Goal: Task Accomplishment & Management: Use online tool/utility

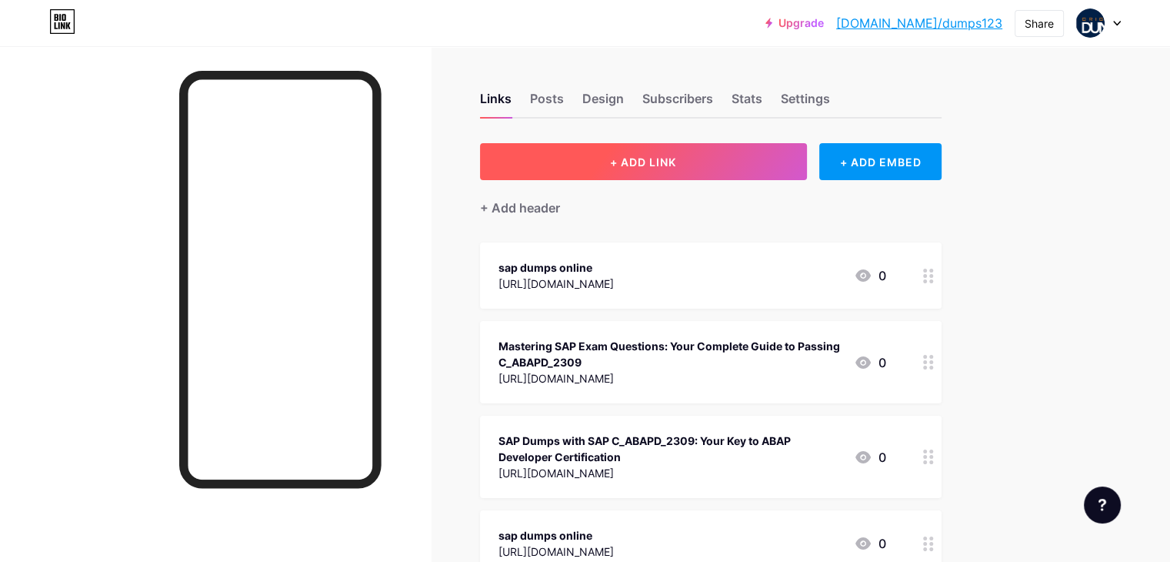
click at [676, 164] on span "+ ADD LINK" at bounding box center [643, 161] width 66 height 13
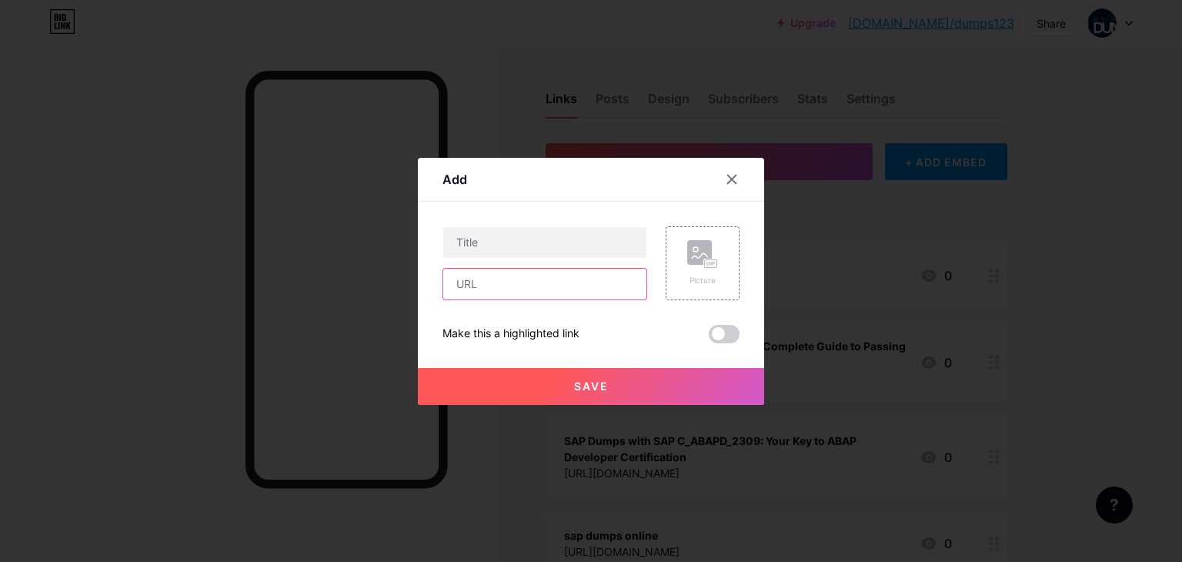
click at [471, 291] on input "text" at bounding box center [544, 284] width 203 height 31
click at [505, 288] on input "text" at bounding box center [544, 284] width 203 height 31
paste input "[URL][DOMAIN_NAME]"
type input "[URL][DOMAIN_NAME]"
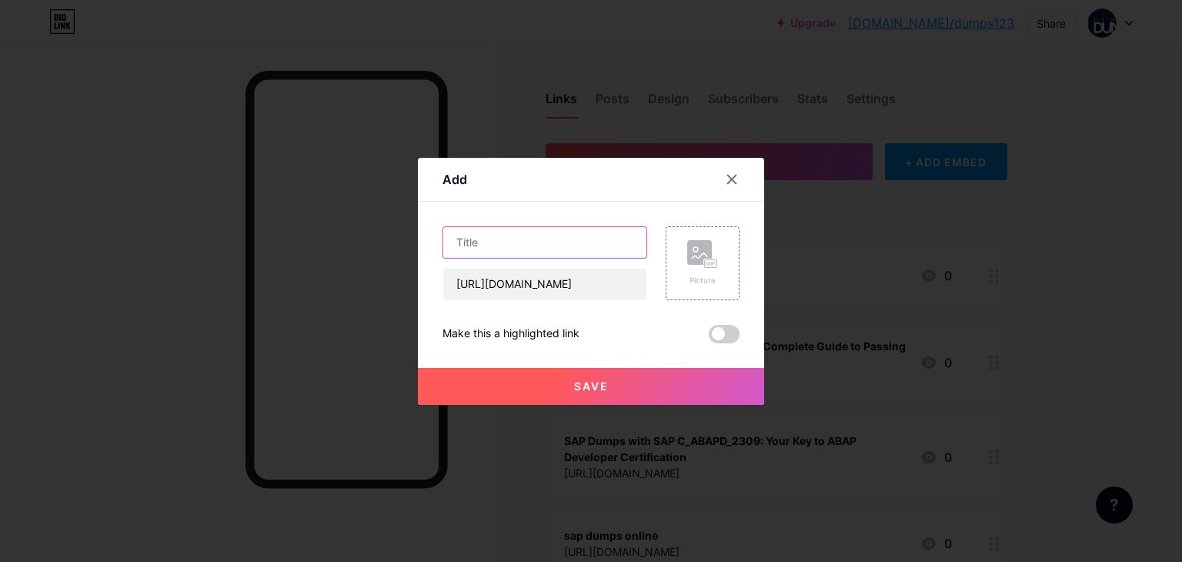
scroll to position [0, 0]
click at [514, 235] on input "text" at bounding box center [544, 242] width 203 height 31
click at [509, 250] on input "text" at bounding box center [544, 242] width 203 height 31
paste input "What Makes E_S4CPE_2405 Dumps the Smart Choice for SAP Certification Success"
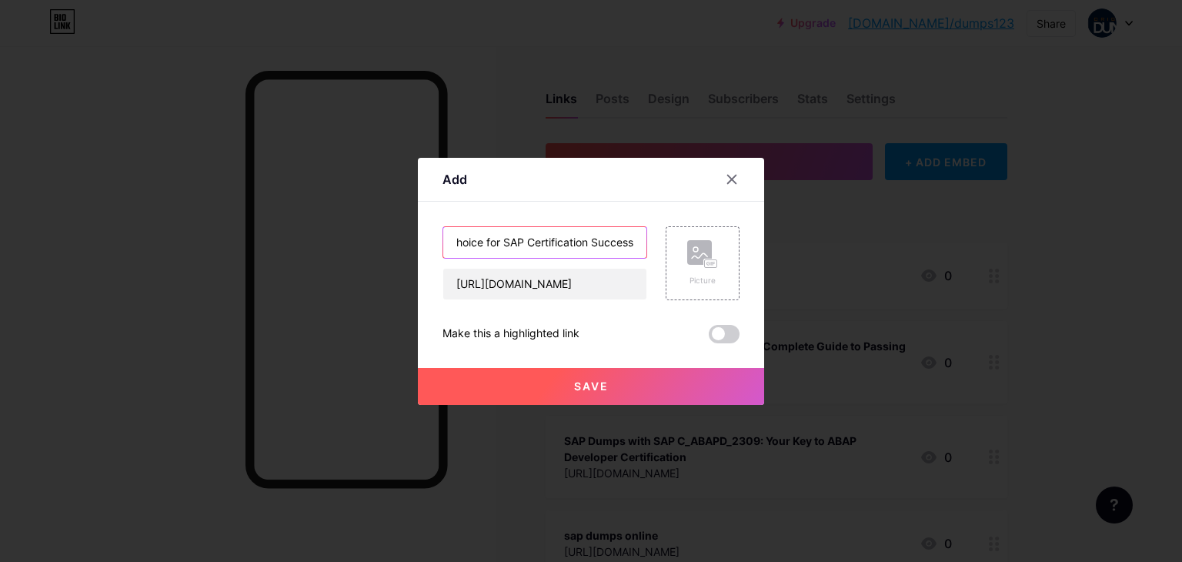
type input "What Makes E_S4CPE_2405 Dumps the Smart Choice for SAP Certification Success"
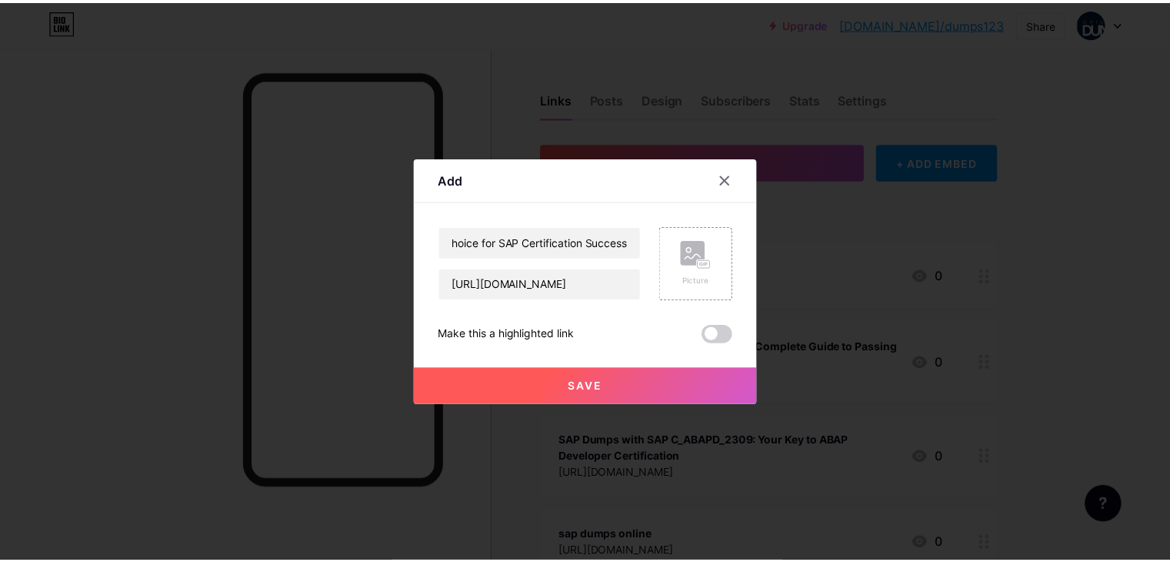
scroll to position [0, 0]
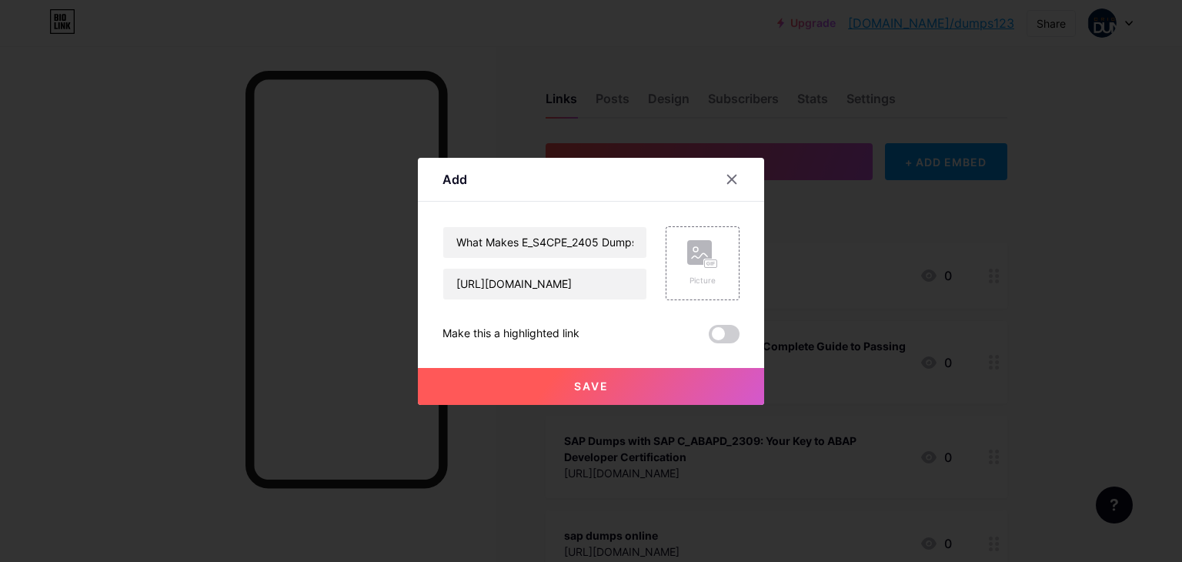
click at [598, 393] on button "Save" at bounding box center [591, 386] width 346 height 37
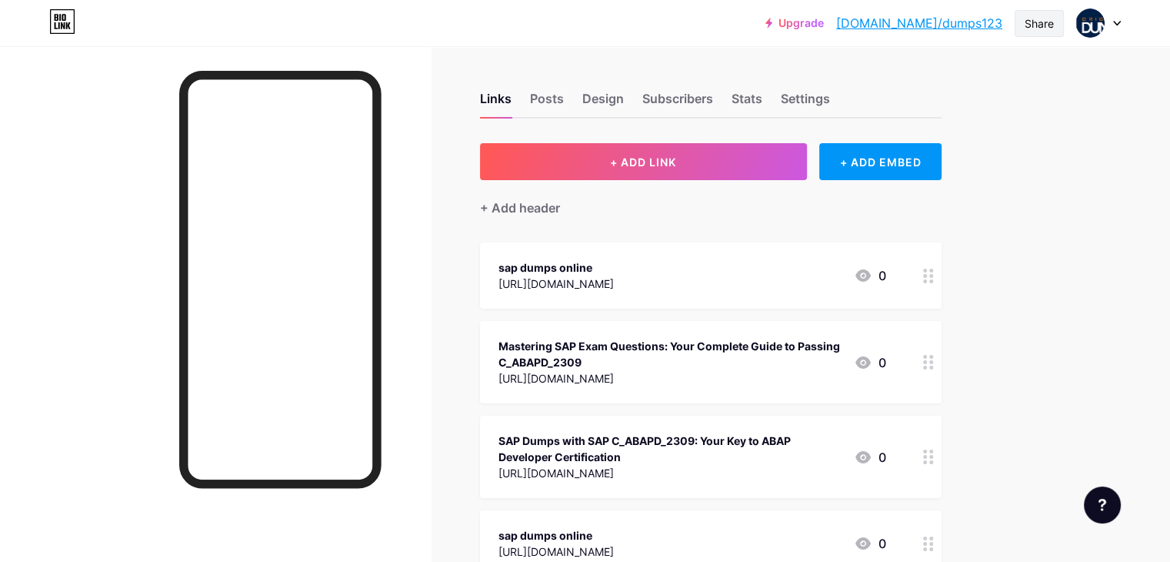
click at [1033, 22] on div "Share" at bounding box center [1039, 23] width 29 height 16
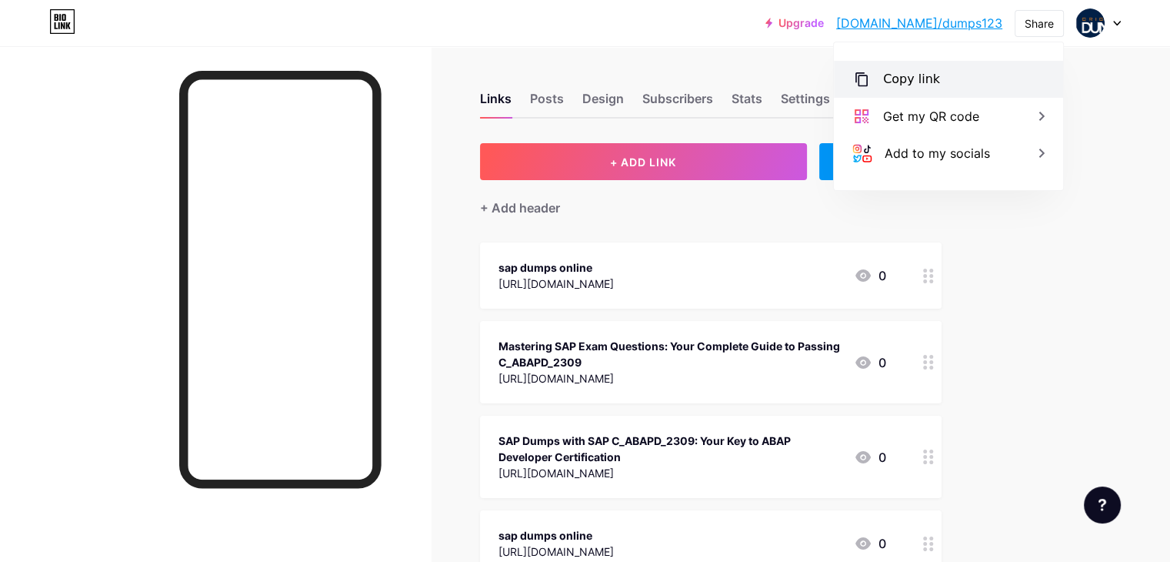
click at [888, 81] on div "Copy link" at bounding box center [911, 79] width 57 height 18
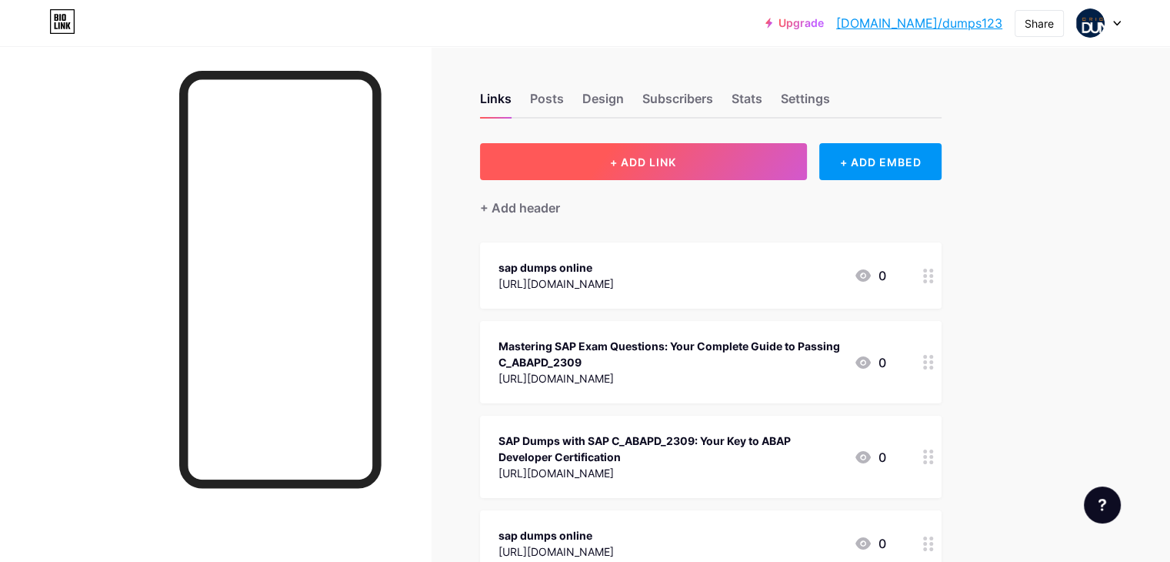
click at [676, 159] on span "+ ADD LINK" at bounding box center [643, 161] width 66 height 13
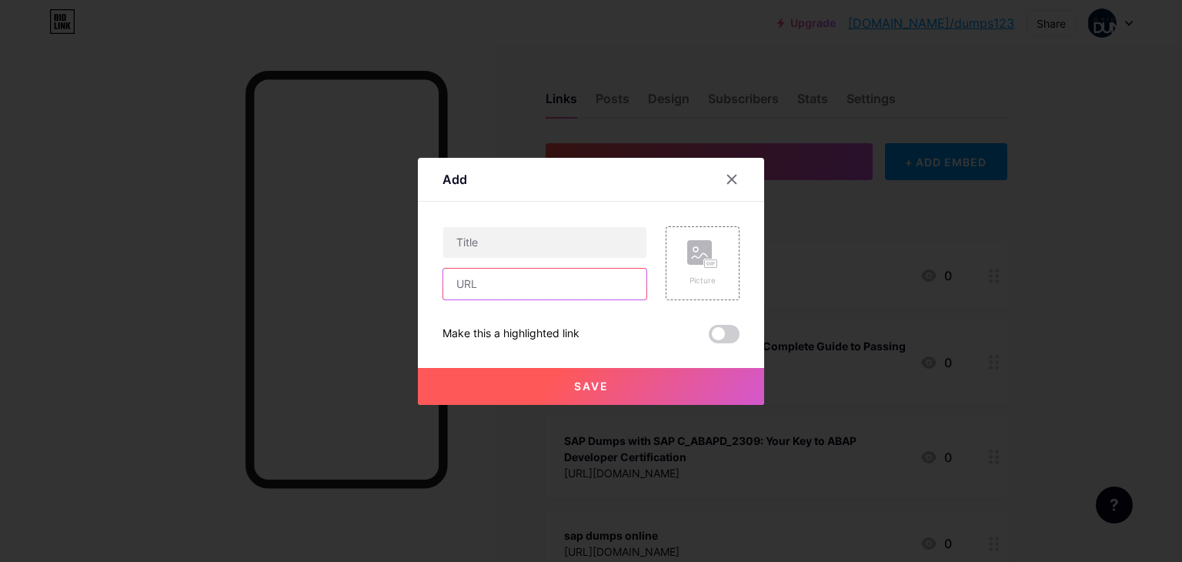
click at [465, 289] on input "text" at bounding box center [544, 284] width 203 height 31
paste input "https://squarespaceblog.com/why-are-c_arsor_2404-dumps-the-best-choice-for-usa-…"
type input "https://squarespaceblog.com/why-are-c_arsor_2404-dumps-the-best-choice-for-usa-…"
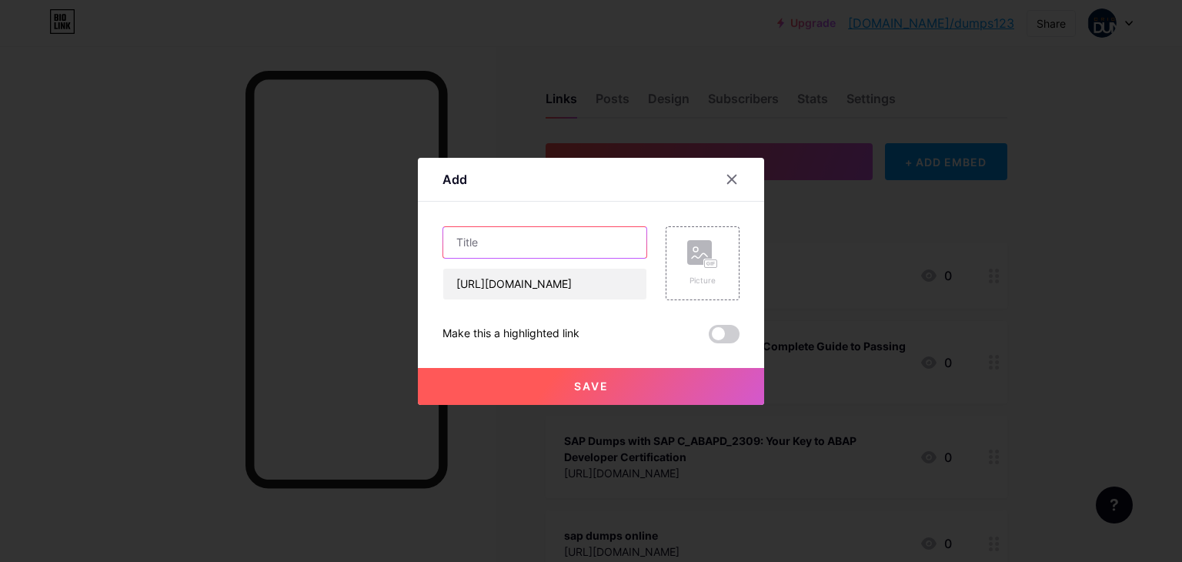
click at [539, 232] on input "text" at bounding box center [544, 242] width 203 height 31
paste input "Why Are C_ARSOR_2404 Dumps the Best Choice for USA SAP Certification Success?"
type input "Why Are C_ARSOR_2404 Dumps the Best Choice for USA SAP Certification Success?"
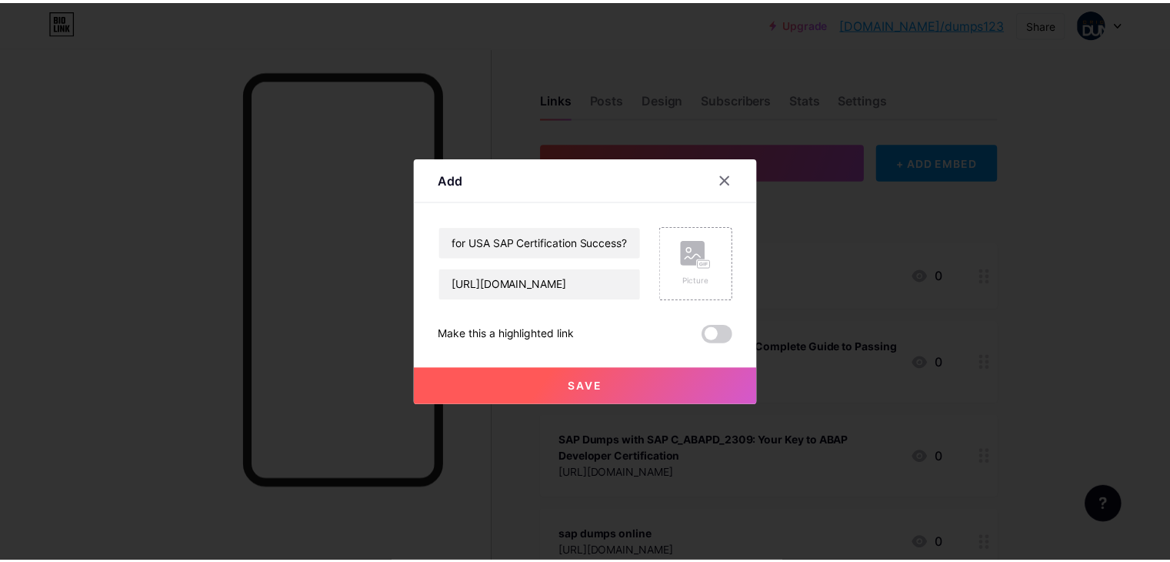
scroll to position [0, 0]
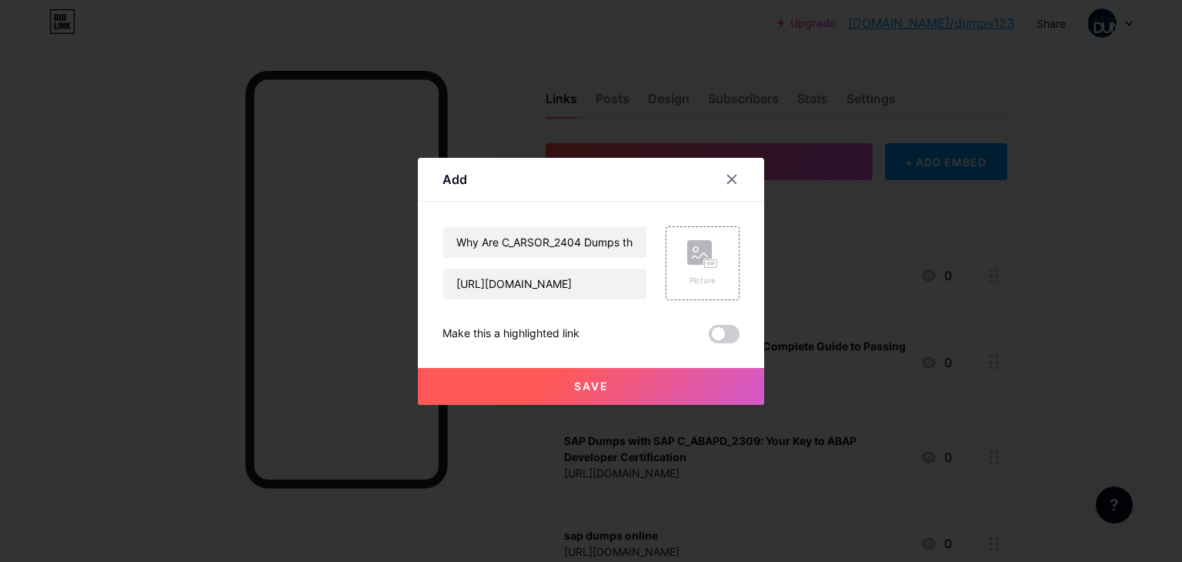
click at [600, 382] on span "Save" at bounding box center [591, 385] width 35 height 13
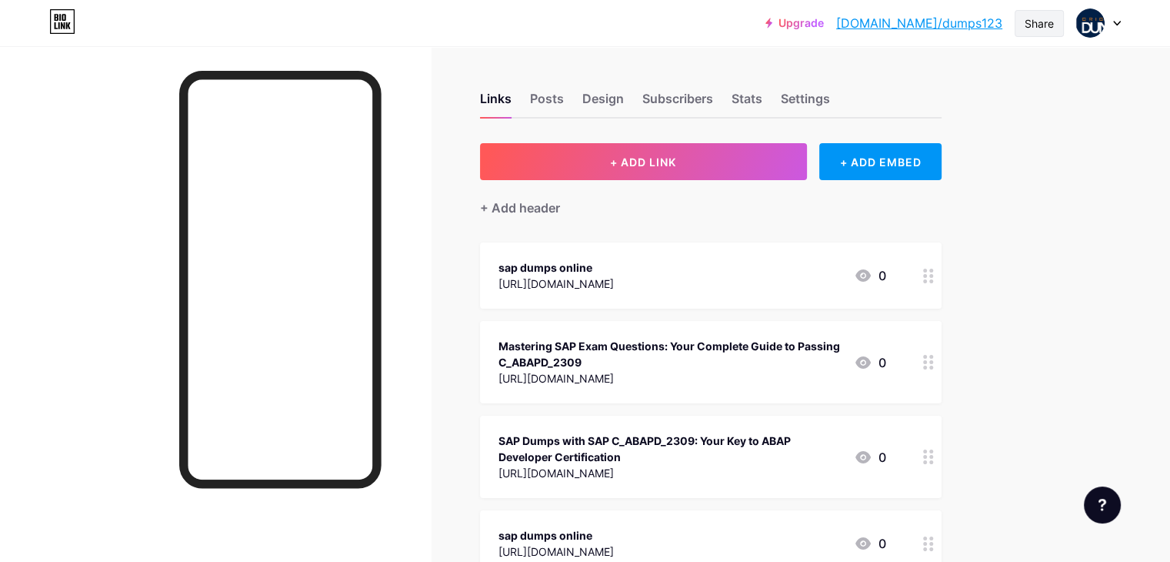
click at [1042, 17] on div "Share" at bounding box center [1039, 23] width 29 height 16
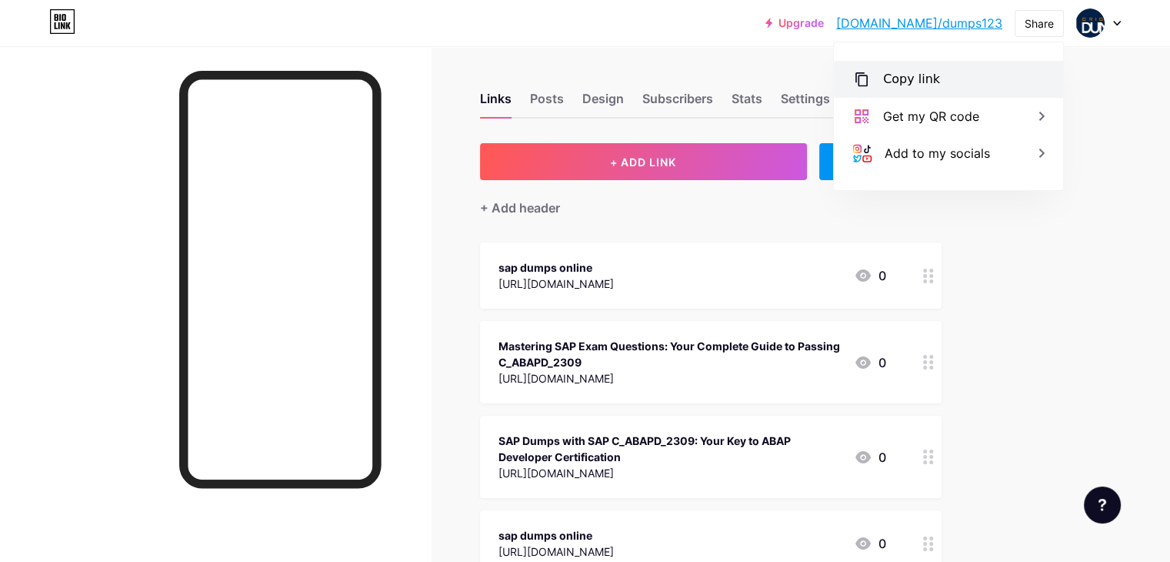
click at [920, 91] on div "Copy link" at bounding box center [948, 79] width 229 height 37
